Goal: Task Accomplishment & Management: Manage account settings

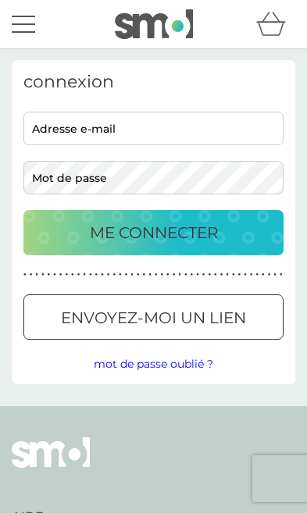
click at [212, 113] on input "adresse e-mail" at bounding box center [153, 129] width 260 height 34
click at [217, 127] on input "adresse e-mail" at bounding box center [153, 129] width 260 height 34
type input "[EMAIL_ADDRESS][DOMAIN_NAME]"
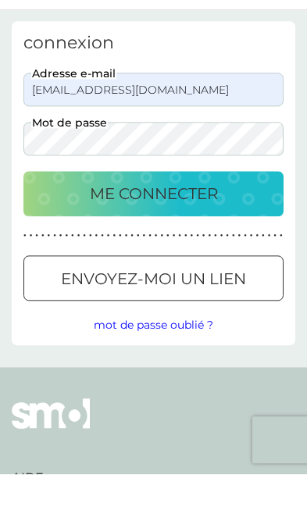
click at [214, 220] on p "ME CONNECTER" at bounding box center [154, 232] width 128 height 25
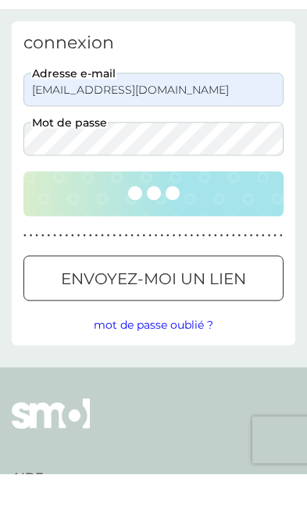
scroll to position [39, 0]
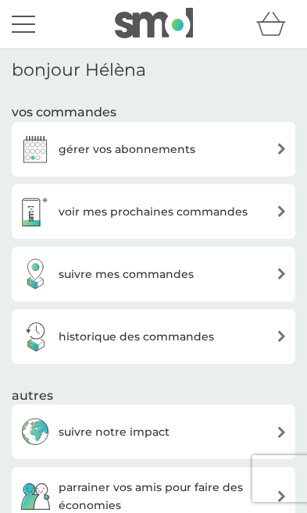
click at [216, 155] on div "gérer vos abonnements" at bounding box center [154, 149] width 268 height 31
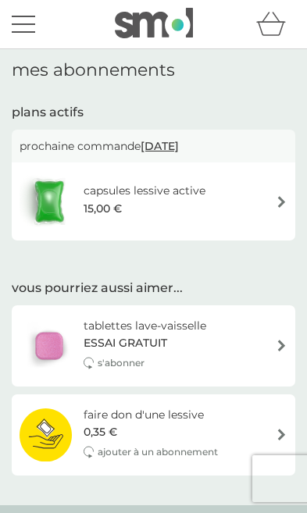
click at [262, 206] on div "capsules lessive active 15,00 €" at bounding box center [154, 201] width 268 height 55
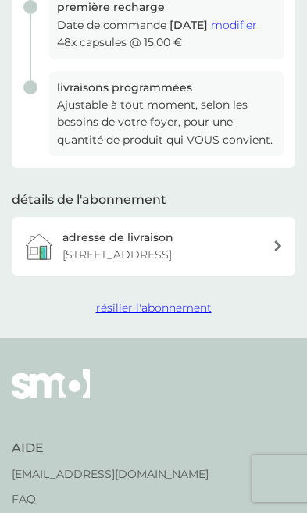
scroll to position [348, 0]
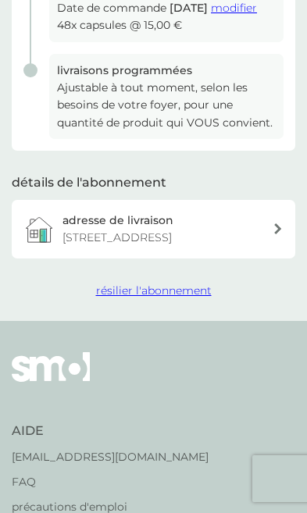
click at [180, 298] on span "résilier l'abonnement" at bounding box center [154, 290] width 116 height 14
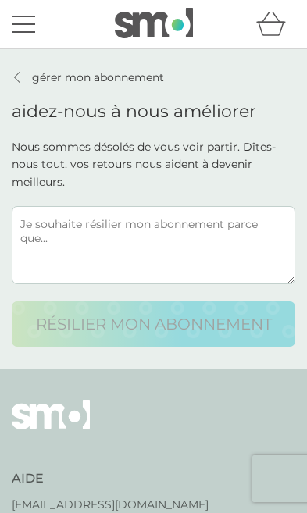
click at [186, 249] on textarea at bounding box center [153, 245] width 283 height 78
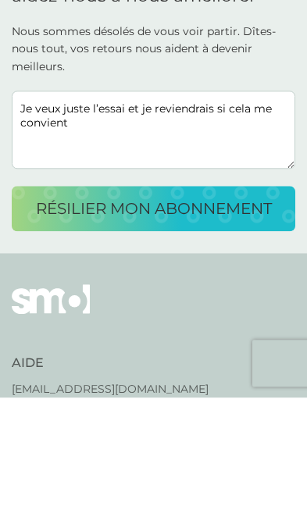
type textarea "Je veux juste l’essai et je reviendrais si cela me convient"
click at [244, 312] on p "résilier mon abonnement" at bounding box center [154, 324] width 236 height 25
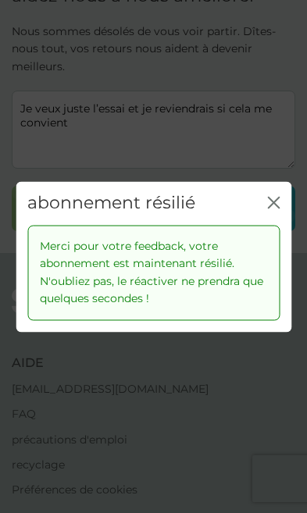
click at [278, 198] on icon "fermer" at bounding box center [275, 202] width 5 height 11
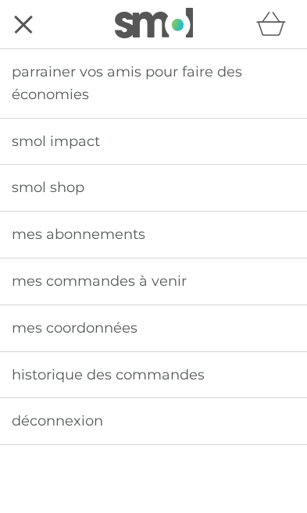
click at [261, 287] on link "mes commandes à venir" at bounding box center [153, 281] width 307 height 46
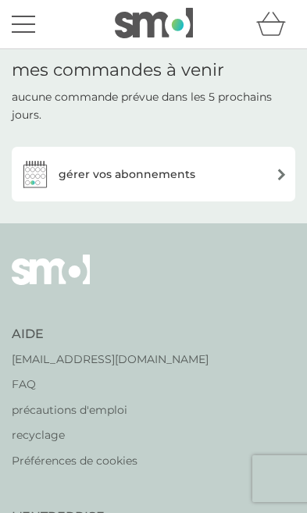
click at [30, 22] on button "menu" at bounding box center [23, 24] width 23 height 30
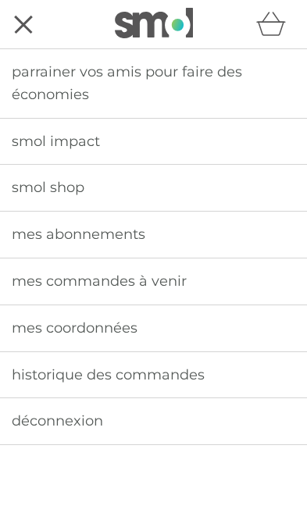
click at [241, 371] on link "historique des commandes" at bounding box center [153, 375] width 307 height 46
